Goal: Book appointment/travel/reservation

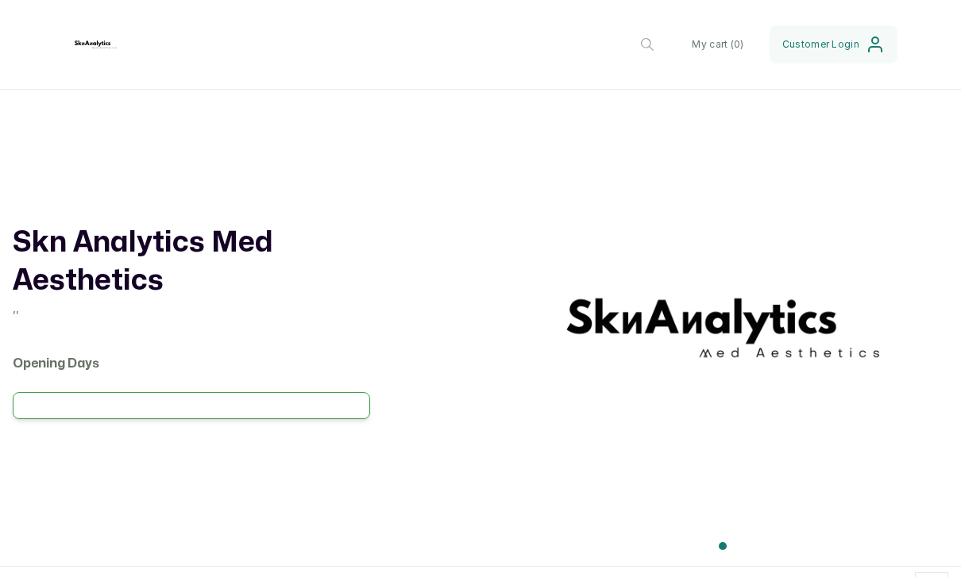
scroll to position [-1, 0]
click at [735, 33] on button "My cart ( 0 )" at bounding box center [717, 44] width 77 height 38
click at [735, 32] on button "My cart ( 0 )" at bounding box center [717, 44] width 77 height 38
click at [86, 158] on div "Skn Analytics Med Aesthetics , , Opening Days" at bounding box center [191, 328] width 357 height 477
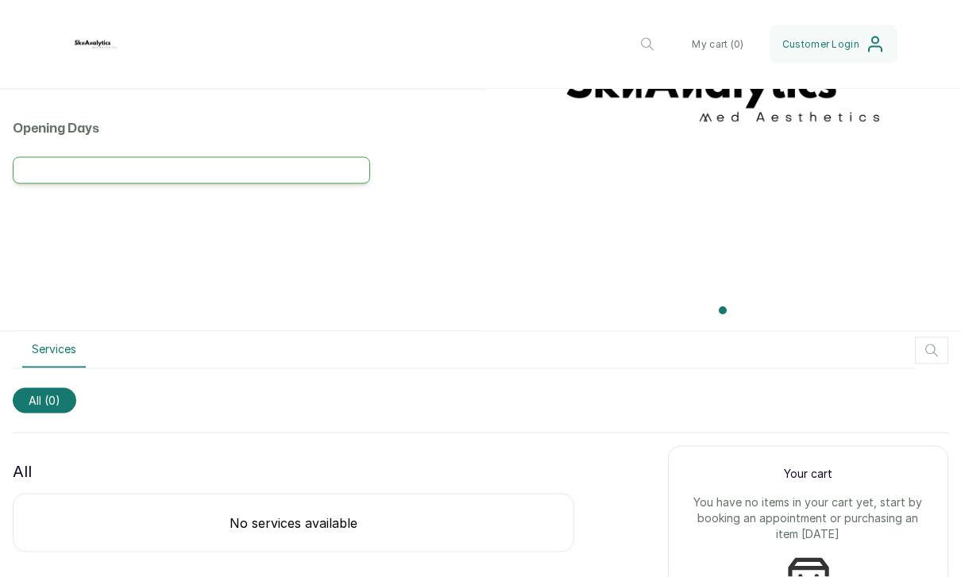
scroll to position [234, 0]
click at [86, 334] on button "Services" at bounding box center [54, 352] width 64 height 37
click at [60, 390] on span "All ( 0 )" at bounding box center [45, 402] width 64 height 25
click at [24, 461] on p "All" at bounding box center [22, 473] width 19 height 25
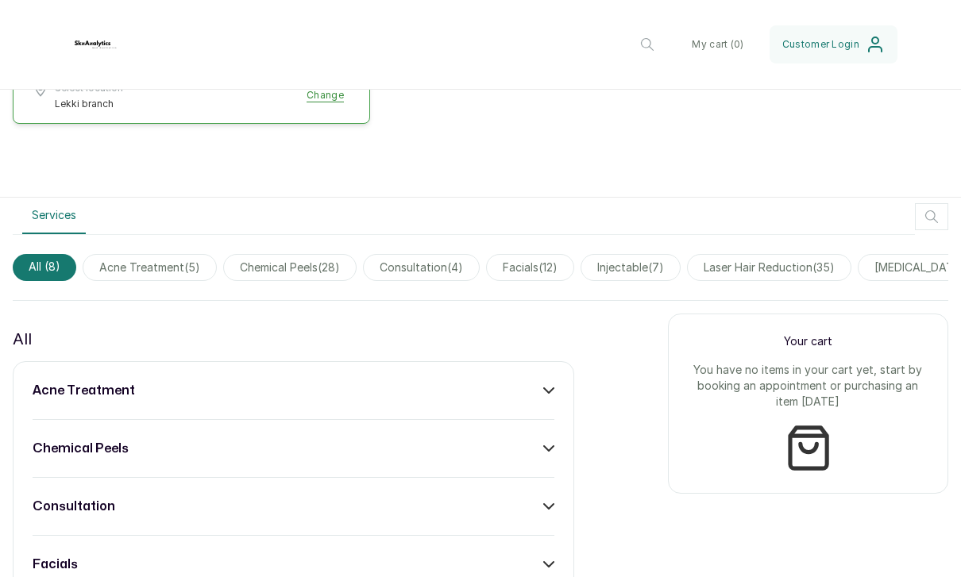
scroll to position [385, 0]
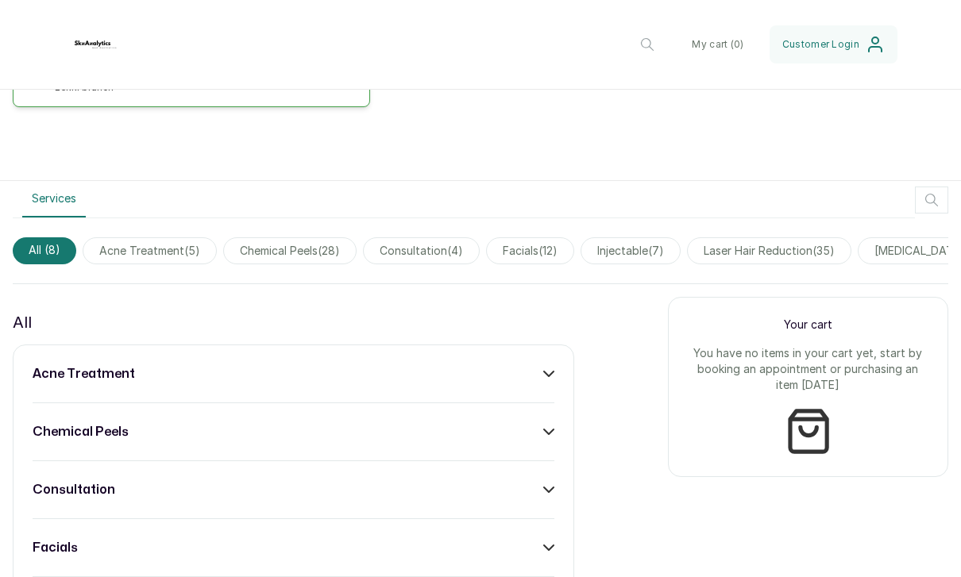
click at [807, 259] on span "laser hair reduction ( 35 )" at bounding box center [769, 250] width 164 height 27
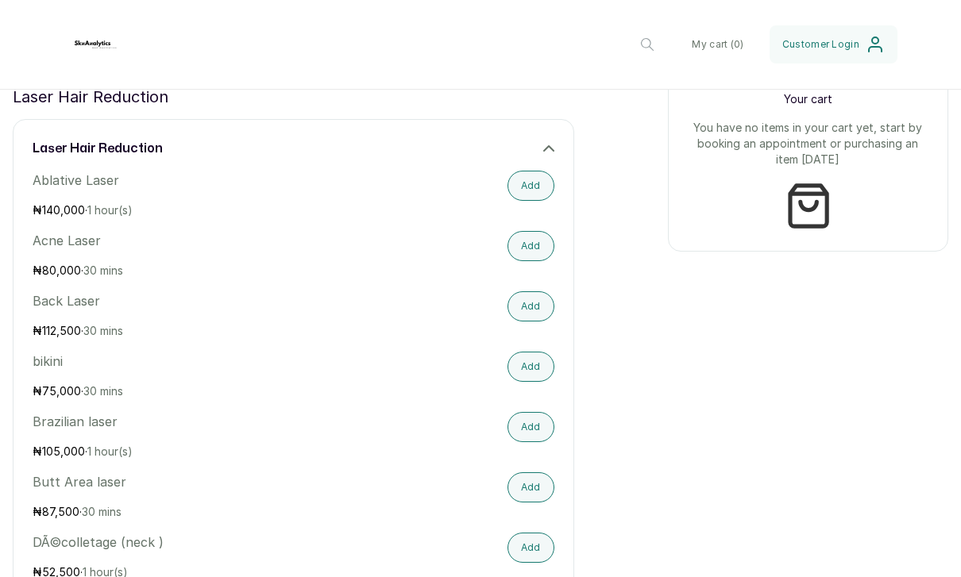
scroll to position [608, 0]
